Goal: Information Seeking & Learning: Learn about a topic

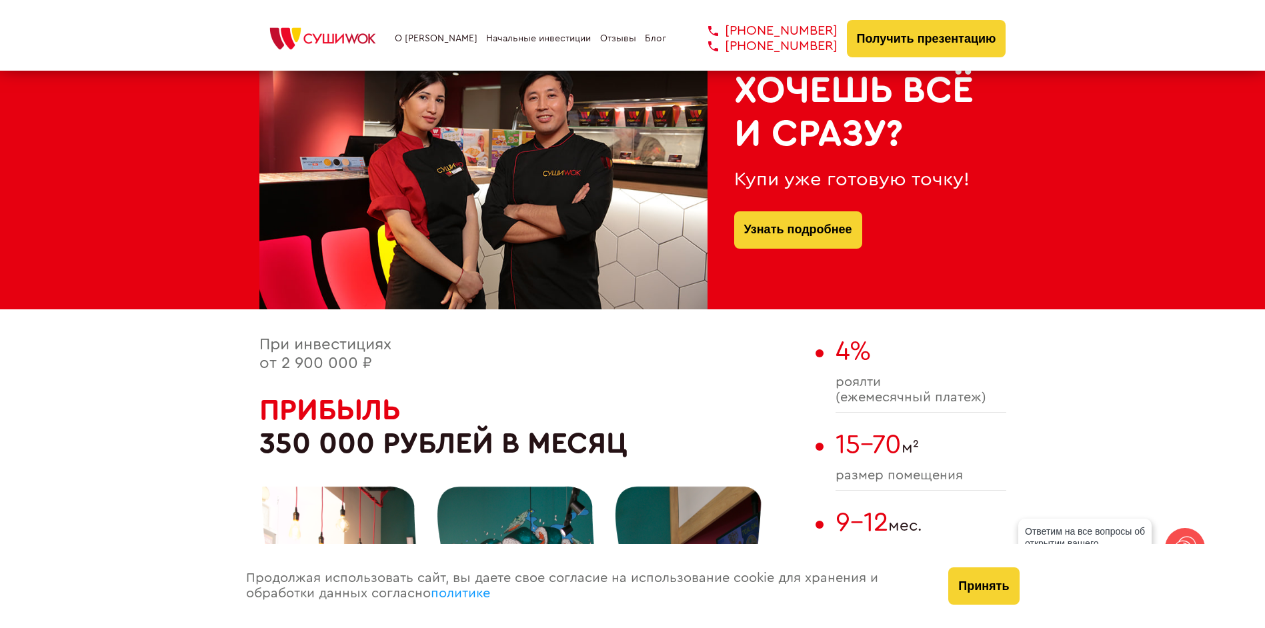
scroll to position [667, 0]
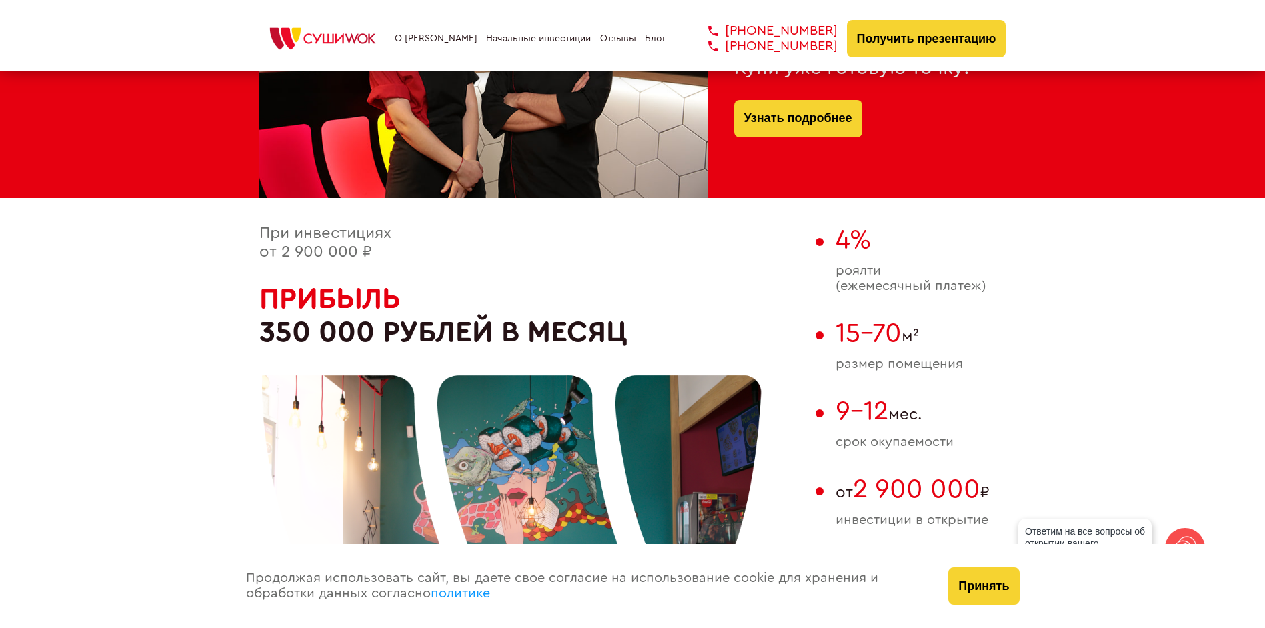
drag, startPoint x: 280, startPoint y: 254, endPoint x: 378, endPoint y: 256, distance: 98.7
click at [378, 256] on div "При инвестициях от 2 900 000 ₽ Прибыль 350 000 рублей в месяц" at bounding box center [534, 489] width 550 height 529
drag, startPoint x: 378, startPoint y: 256, endPoint x: 512, endPoint y: 258, distance: 133.4
click at [512, 258] on div "При инвестициях от 2 900 000 ₽ Прибыль 350 000 рублей в месяц" at bounding box center [534, 489] width 550 height 529
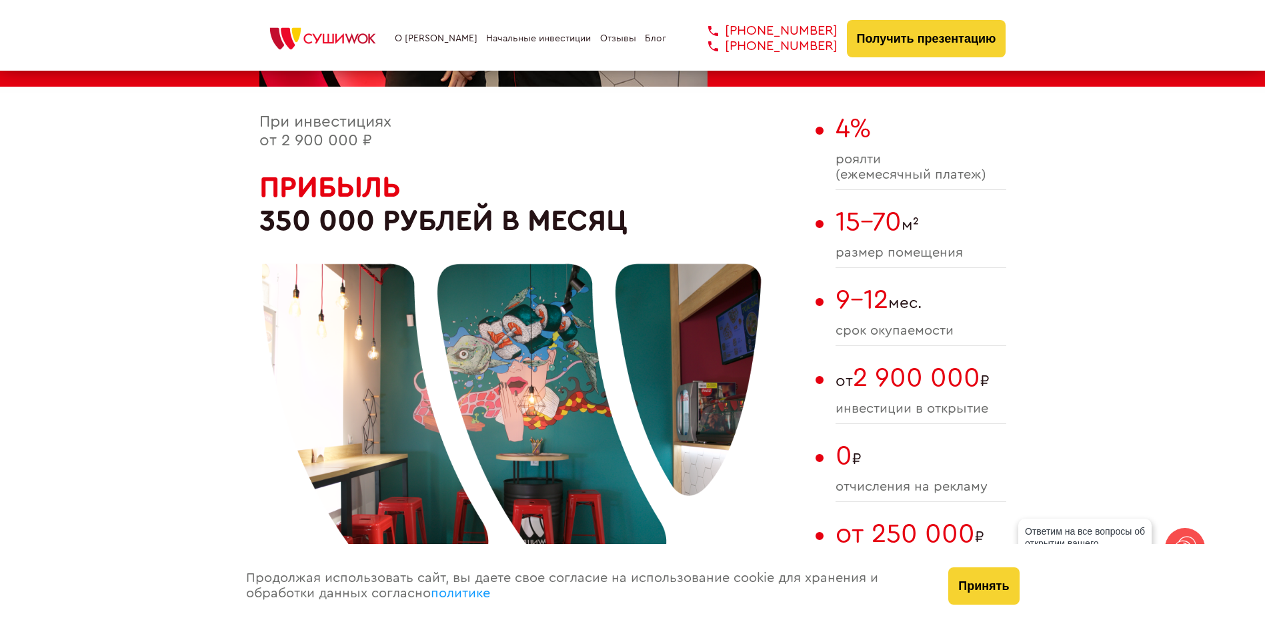
drag, startPoint x: 262, startPoint y: 231, endPoint x: 570, endPoint y: 230, distance: 307.5
click at [555, 221] on div at bounding box center [512, 410] width 500 height 500
drag, startPoint x: 273, startPoint y: 226, endPoint x: 535, endPoint y: 208, distance: 262.8
click at [535, 208] on div at bounding box center [512, 410] width 500 height 500
drag, startPoint x: 843, startPoint y: 158, endPoint x: 902, endPoint y: 159, distance: 58.7
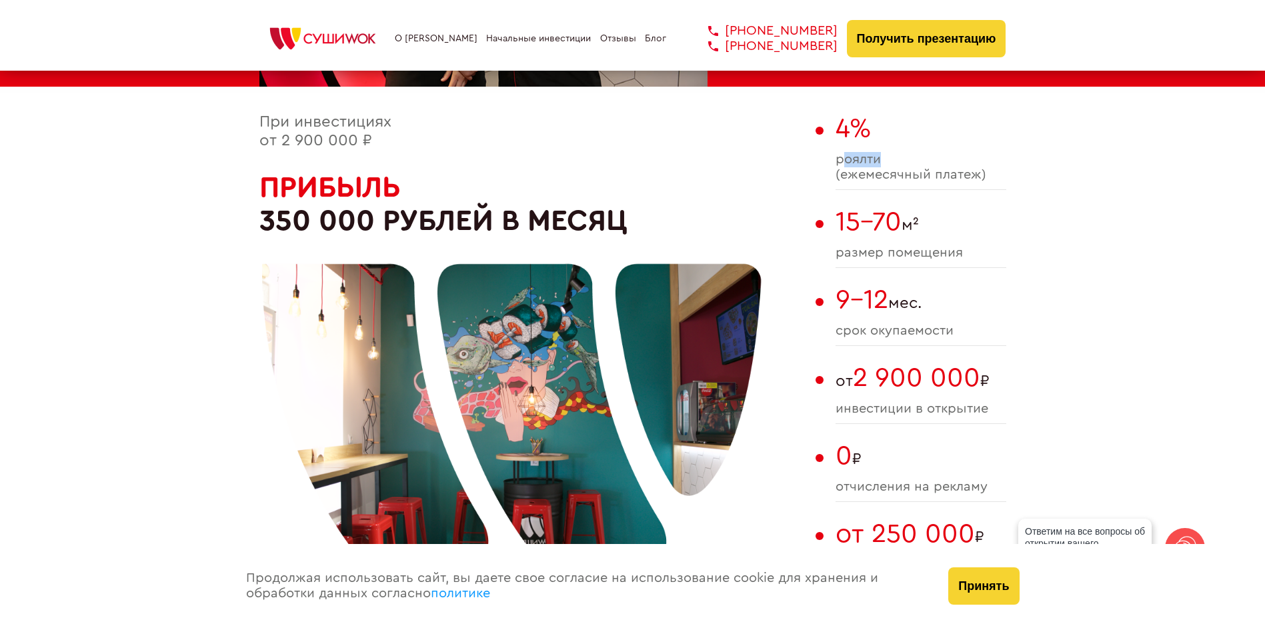
click at [902, 159] on span "роялти (ежемесячный платеж)" at bounding box center [921, 167] width 171 height 31
drag, startPoint x: 902, startPoint y: 159, endPoint x: 1050, endPoint y: 191, distance: 151.4
drag, startPoint x: 833, startPoint y: 255, endPoint x: 983, endPoint y: 246, distance: 150.3
click at [983, 246] on div "При инвестициях от 2 900 000 ₽ Прибыль 350 000 рублей в месяц 4% роялти (ежемес…" at bounding box center [632, 377] width 747 height 529
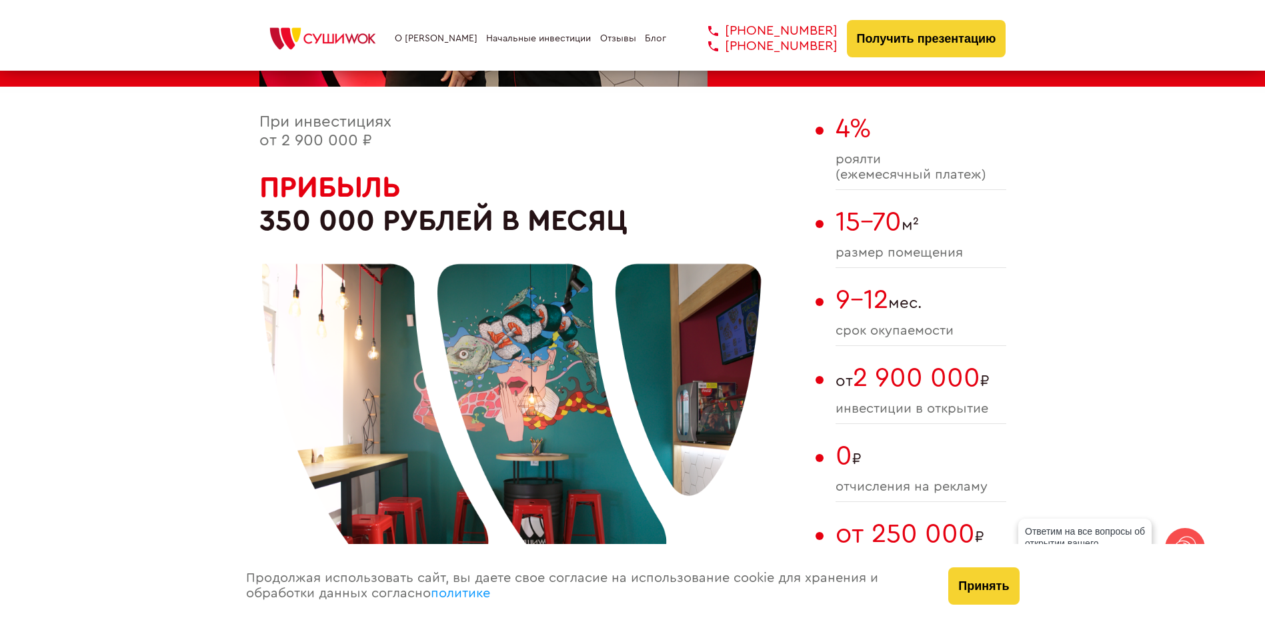
drag, startPoint x: 983, startPoint y: 246, endPoint x: 995, endPoint y: 280, distance: 35.7
click at [995, 280] on div "4% роялти (ежемесячный платеж) 15-70 м² размер помещения 9-12 мес. cрок окупаем…" at bounding box center [921, 377] width 171 height 529
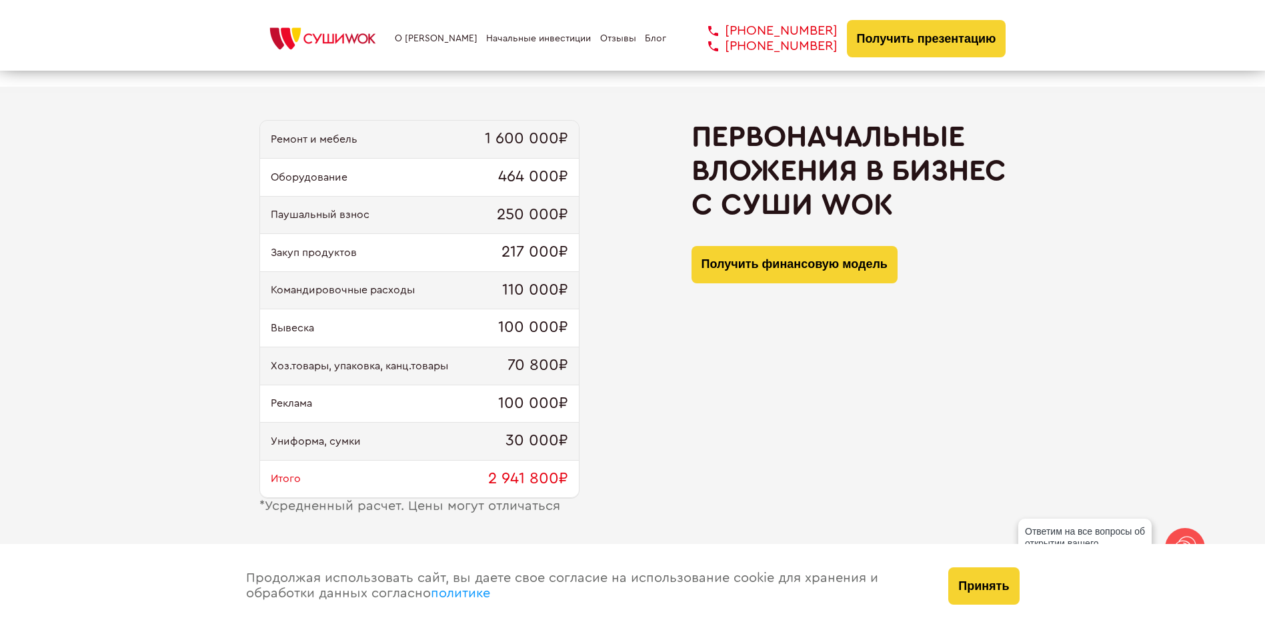
scroll to position [1223, 0]
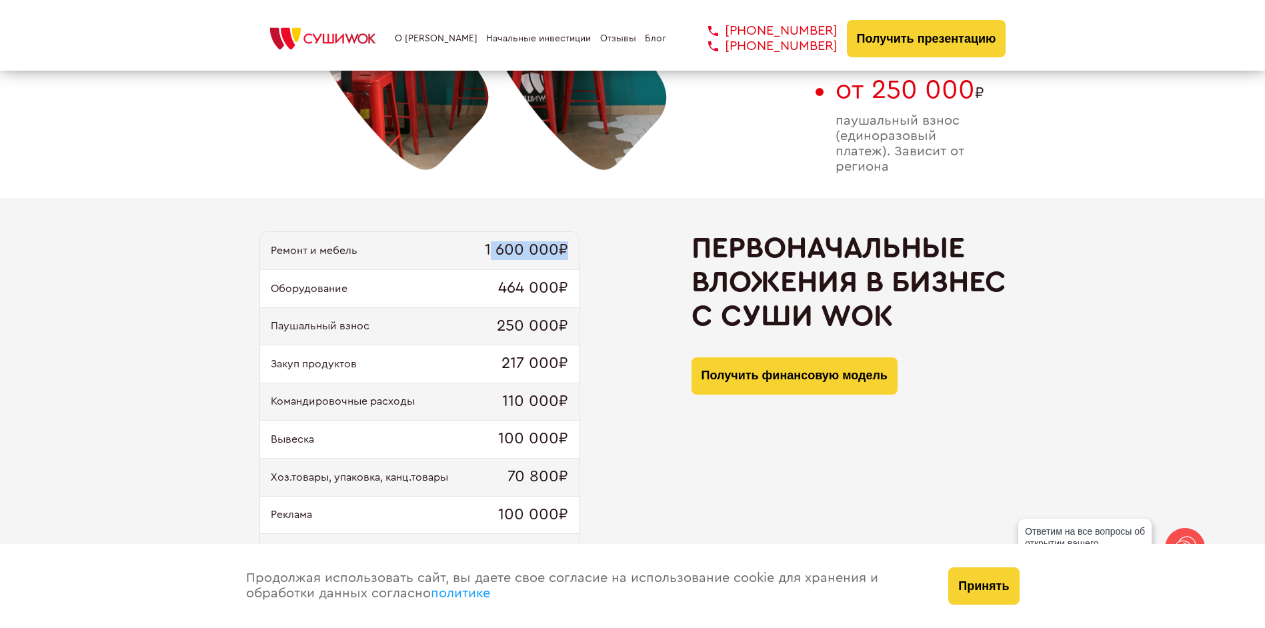
drag, startPoint x: 490, startPoint y: 252, endPoint x: 614, endPoint y: 259, distance: 123.6
click at [613, 259] on div "Ремонт и мебель 1 600 000₽ Оборудование 464 000₽ Паушальный взнос 250 000₽ Заку…" at bounding box center [632, 428] width 747 height 394
drag, startPoint x: 614, startPoint y: 259, endPoint x: 659, endPoint y: 276, distance: 48.3
click at [659, 276] on div "Ремонт и мебель 1 600 000₽ Оборудование 464 000₽ Паушальный взнос 250 000₽ Заку…" at bounding box center [632, 428] width 747 height 394
drag, startPoint x: 486, startPoint y: 297, endPoint x: 593, endPoint y: 308, distance: 108.0
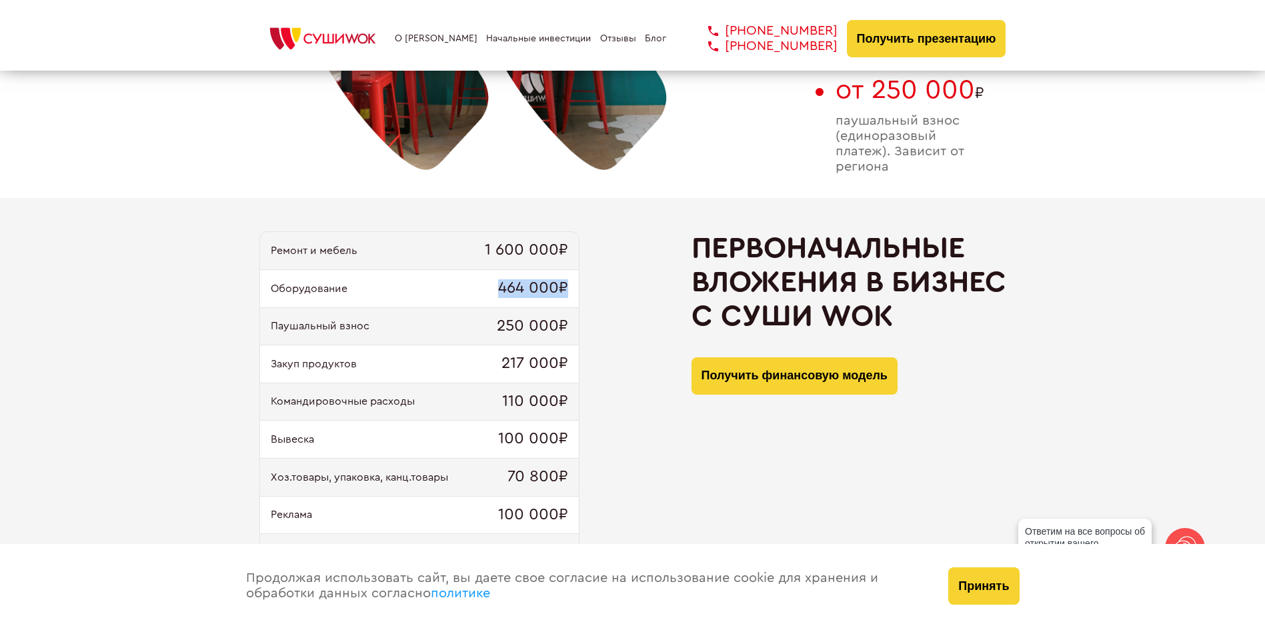
click at [592, 307] on div "Ремонт и мебель 1 600 000₽ Оборудование 464 000₽ Паушальный взнос 250 000₽ Заку…" at bounding box center [632, 428] width 747 height 394
drag, startPoint x: 593, startPoint y: 308, endPoint x: 614, endPoint y: 371, distance: 66.0
click at [614, 371] on div "Ремонт и мебель 1 600 000₽ Оборудование 464 000₽ Паушальный взнос 250 000₽ Заку…" at bounding box center [632, 428] width 747 height 394
drag, startPoint x: 486, startPoint y: 326, endPoint x: 610, endPoint y: 344, distance: 126.1
click at [608, 343] on div "Ремонт и мебель 1 600 000₽ Оборудование 464 000₽ Паушальный взнос 250 000₽ Заку…" at bounding box center [632, 428] width 747 height 394
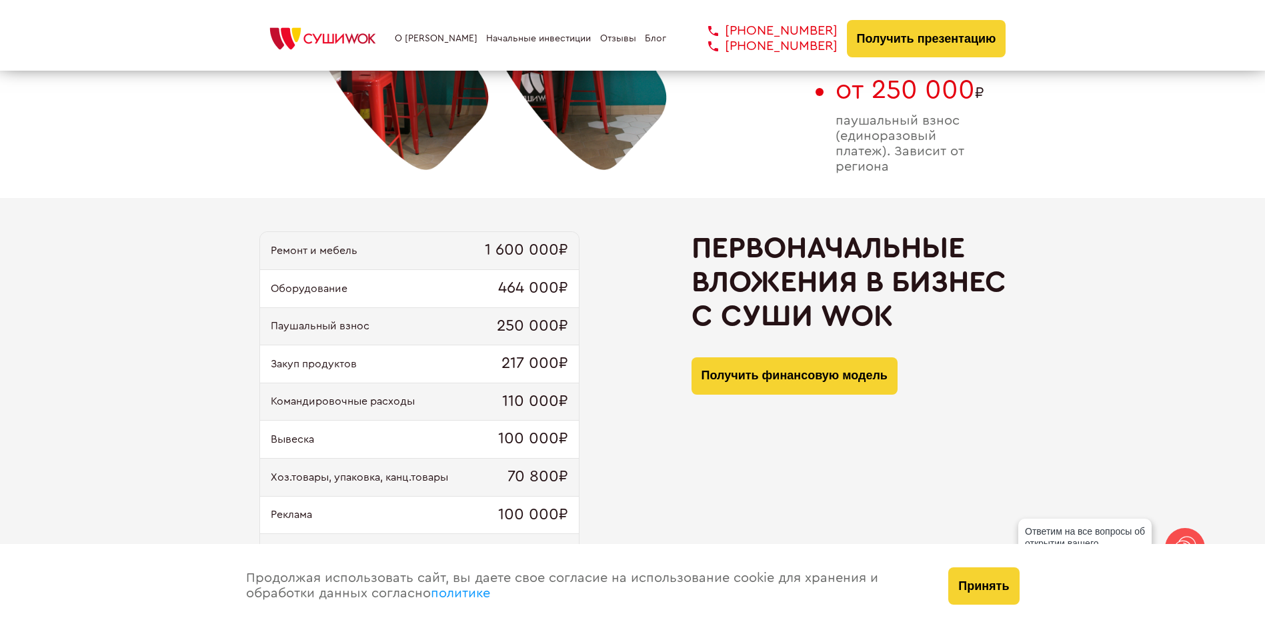
drag, startPoint x: 610, startPoint y: 344, endPoint x: 619, endPoint y: 403, distance: 59.3
click at [621, 397] on div "Ремонт и мебель 1 600 000₽ Оборудование 464 000₽ Паушальный взнос 250 000₽ Заку…" at bounding box center [632, 428] width 747 height 394
drag, startPoint x: 482, startPoint y: 367, endPoint x: 628, endPoint y: 433, distance: 160.3
click at [624, 430] on div "Ремонт и мебель 1 600 000₽ Оборудование 464 000₽ Паушальный взнос 250 000₽ Заку…" at bounding box center [632, 428] width 747 height 394
drag, startPoint x: 628, startPoint y: 433, endPoint x: 652, endPoint y: 465, distance: 40.0
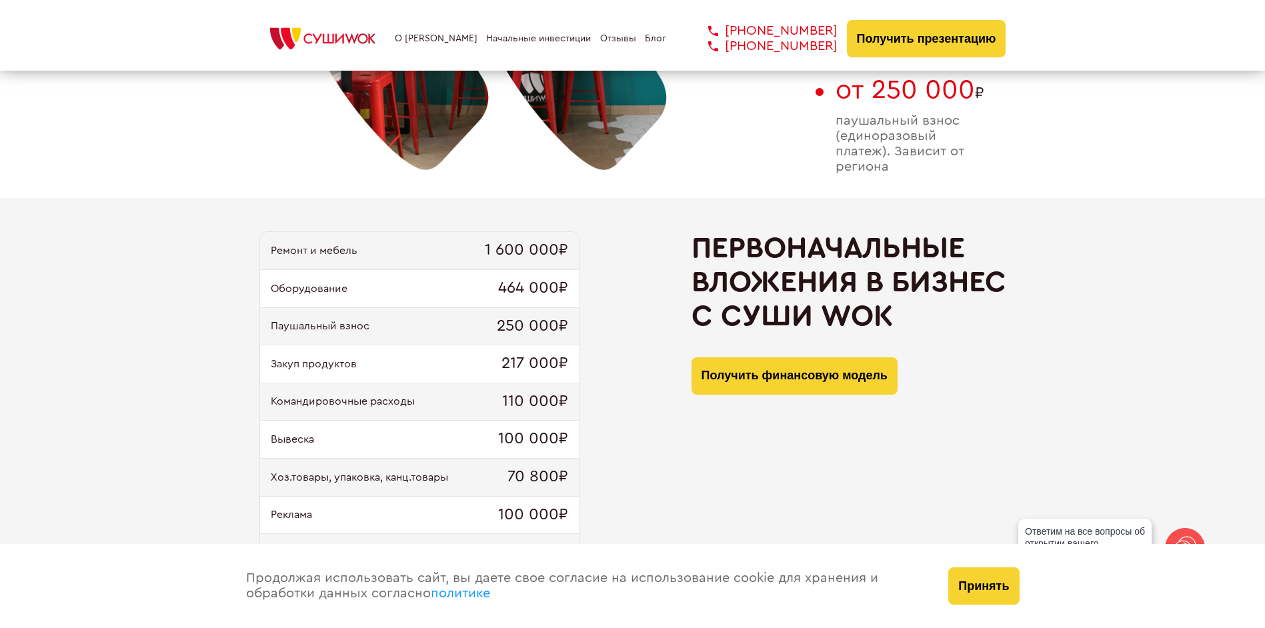
click at [656, 465] on div "Ремонт и мебель 1 600 000₽ Оборудование 464 000₽ Паушальный взнос 250 000₽ Заку…" at bounding box center [632, 428] width 747 height 394
drag, startPoint x: 498, startPoint y: 401, endPoint x: 608, endPoint y: 416, distance: 110.4
click at [602, 414] on div "Ремонт и мебель 1 600 000₽ Оборудование 464 000₽ Паушальный взнос 250 000₽ Заку…" at bounding box center [632, 428] width 747 height 394
click at [576, 421] on div "Вывеска 100 000₽" at bounding box center [419, 440] width 319 height 38
drag, startPoint x: 496, startPoint y: 435, endPoint x: 652, endPoint y: 456, distance: 157.5
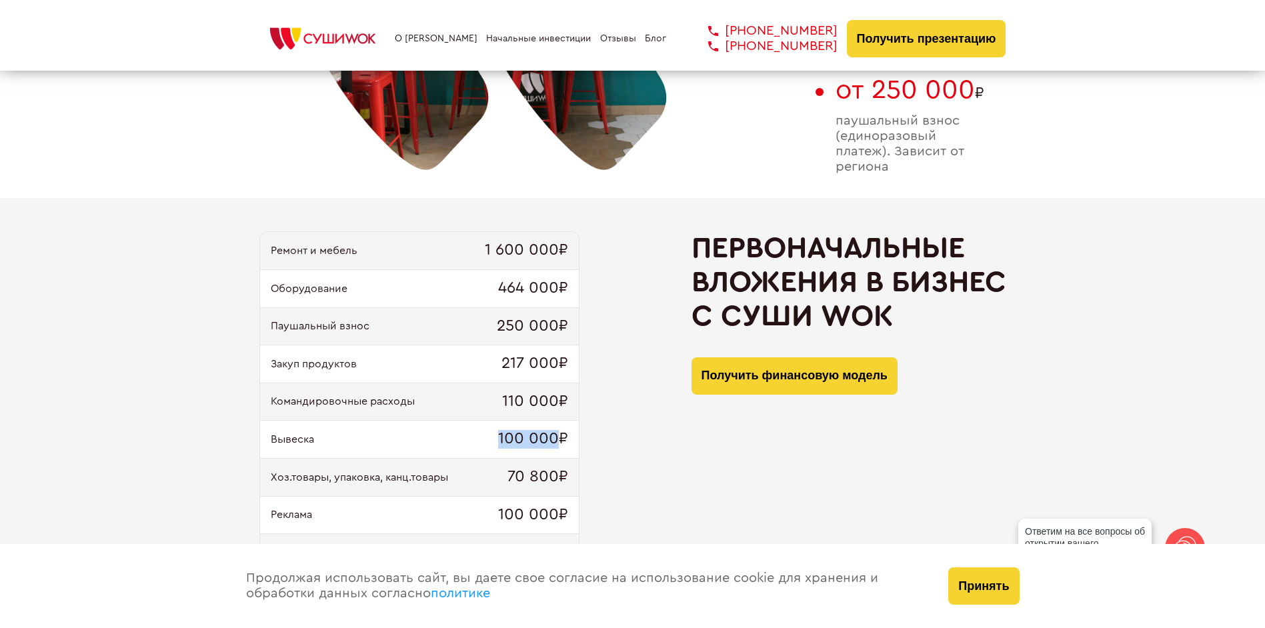
click at [642, 454] on div "Ремонт и мебель 1 600 000₽ Оборудование 464 000₽ Паушальный взнос 250 000₽ Заку…" at bounding box center [632, 428] width 747 height 394
drag, startPoint x: 652, startPoint y: 456, endPoint x: 720, endPoint y: 484, distance: 73.8
click at [720, 484] on div "Первоначальные вложения в бизнес с [PERSON_NAME] Получить финансовую модель" at bounding box center [849, 428] width 315 height 394
drag, startPoint x: 510, startPoint y: 476, endPoint x: 569, endPoint y: 487, distance: 60.3
click at [565, 487] on div "Хоз.товары, упаковка, канц.товары 70 800₽" at bounding box center [419, 478] width 319 height 38
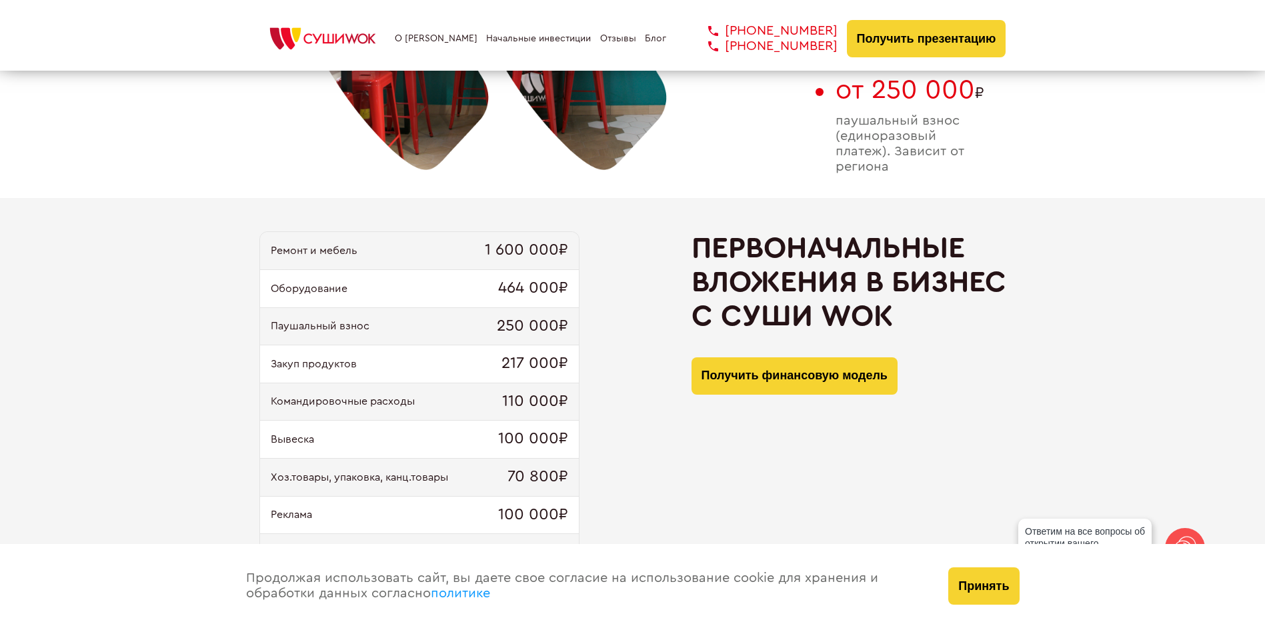
drag, startPoint x: 569, startPoint y: 487, endPoint x: 750, endPoint y: 511, distance: 183.0
click at [750, 511] on div "Первоначальные вложения в бизнес с [PERSON_NAME] Получить финансовую модель" at bounding box center [849, 428] width 315 height 394
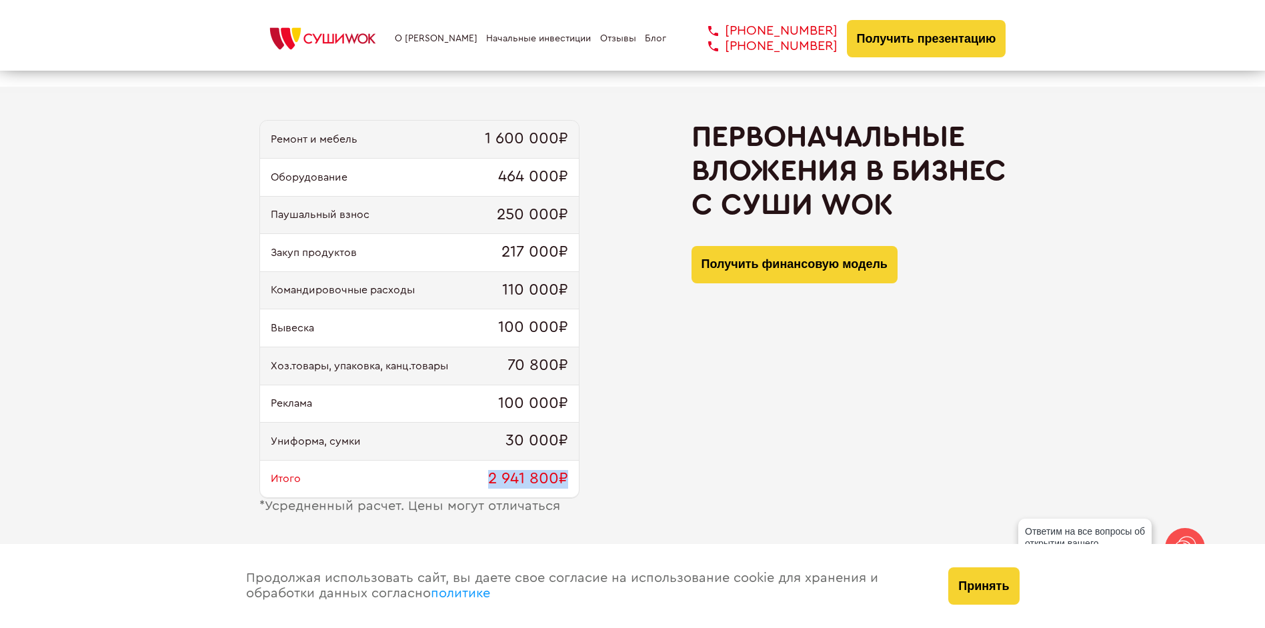
drag, startPoint x: 499, startPoint y: 480, endPoint x: 666, endPoint y: 493, distance: 167.3
click at [652, 492] on div "Ремонт и мебель 1 600 000₽ Оборудование 464 000₽ Паушальный взнос 250 000₽ Заку…" at bounding box center [632, 317] width 747 height 394
drag, startPoint x: 666, startPoint y: 493, endPoint x: 803, endPoint y: 496, distance: 137.4
click at [803, 496] on div "Первоначальные вложения в бизнес с [PERSON_NAME] Получить финансовую модель" at bounding box center [849, 317] width 315 height 394
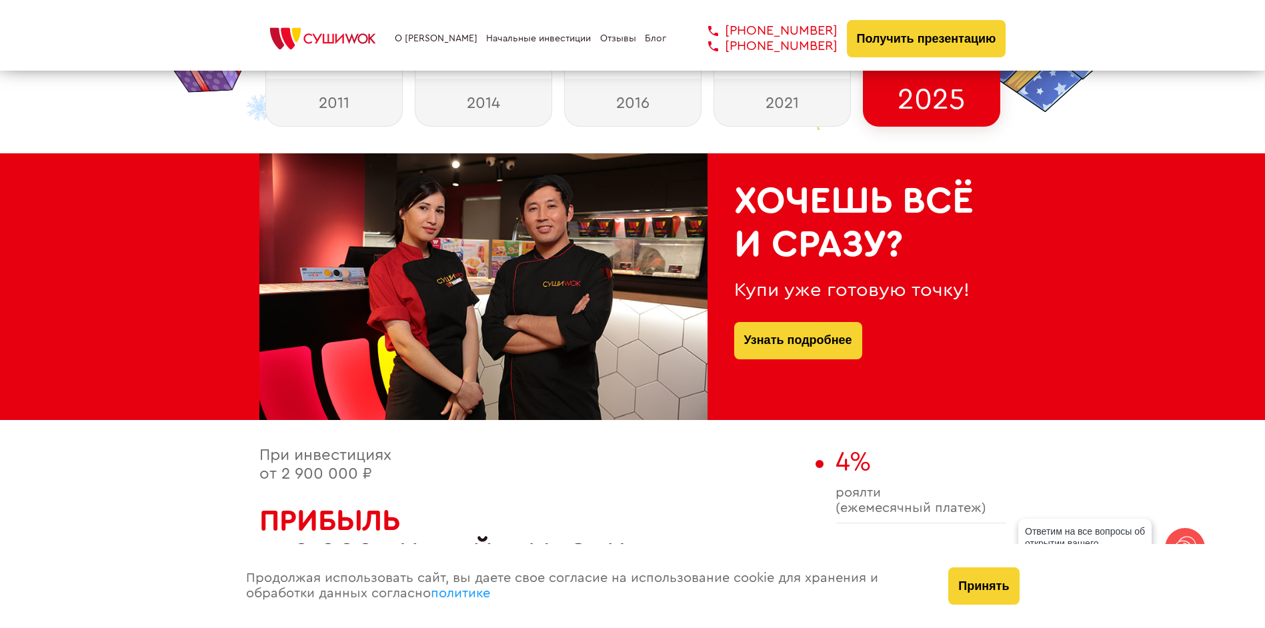
scroll to position [0, 0]
